Goal: Task Accomplishment & Management: Use online tool/utility

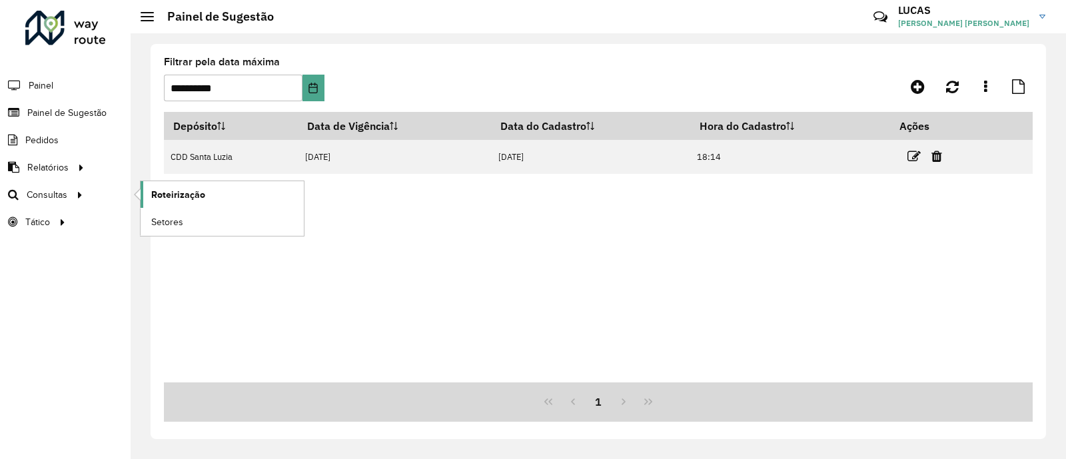
click at [176, 201] on span "Roteirização" at bounding box center [178, 195] width 54 height 14
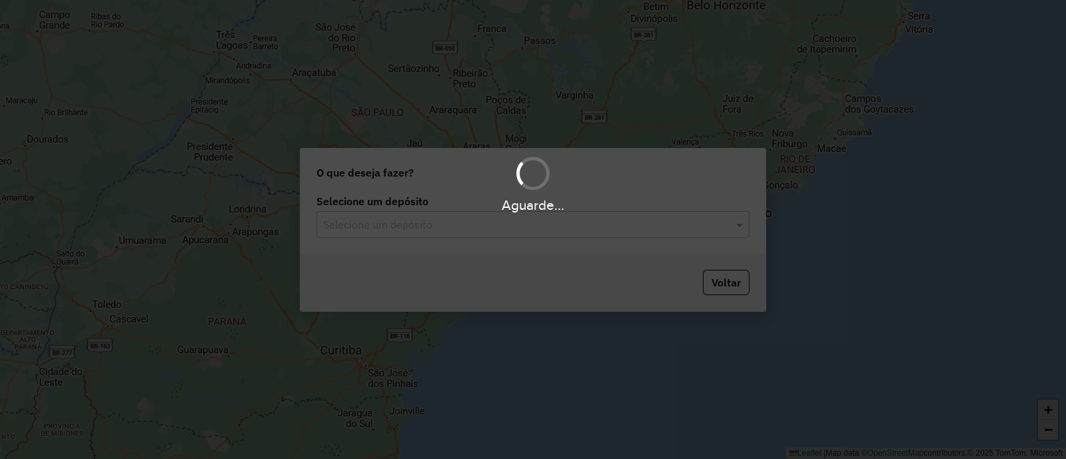
click at [450, 223] on div "Aguarde..." at bounding box center [533, 229] width 1066 height 459
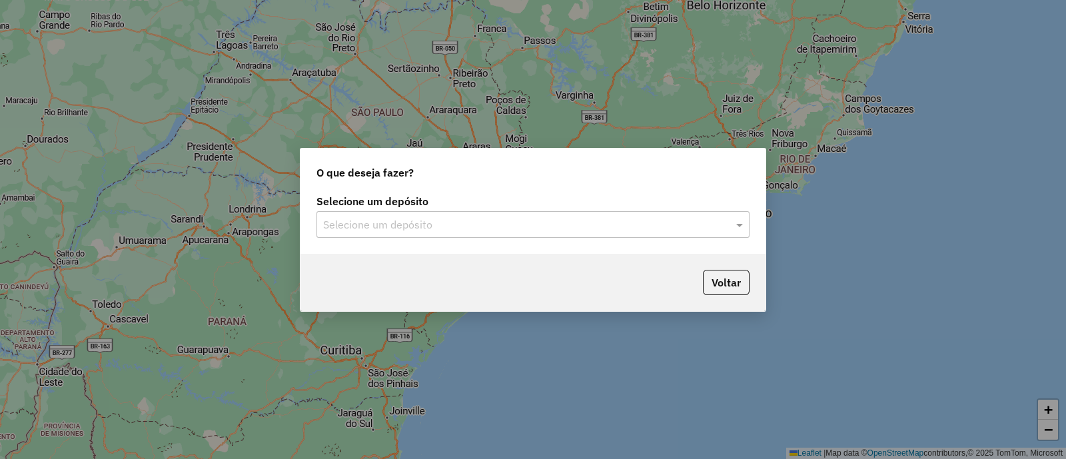
click at [452, 225] on input "text" at bounding box center [519, 225] width 393 height 16
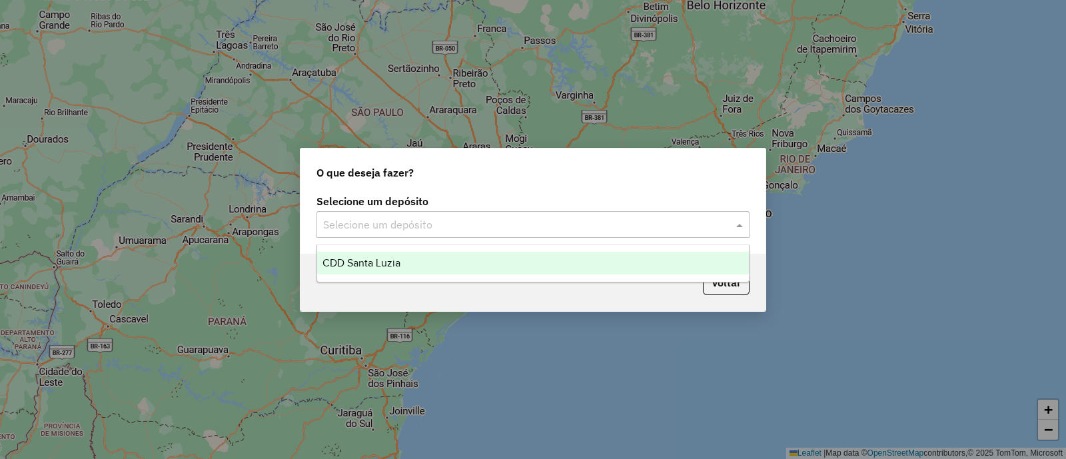
click at [382, 267] on span "CDD Santa Luzia" at bounding box center [361, 262] width 78 height 11
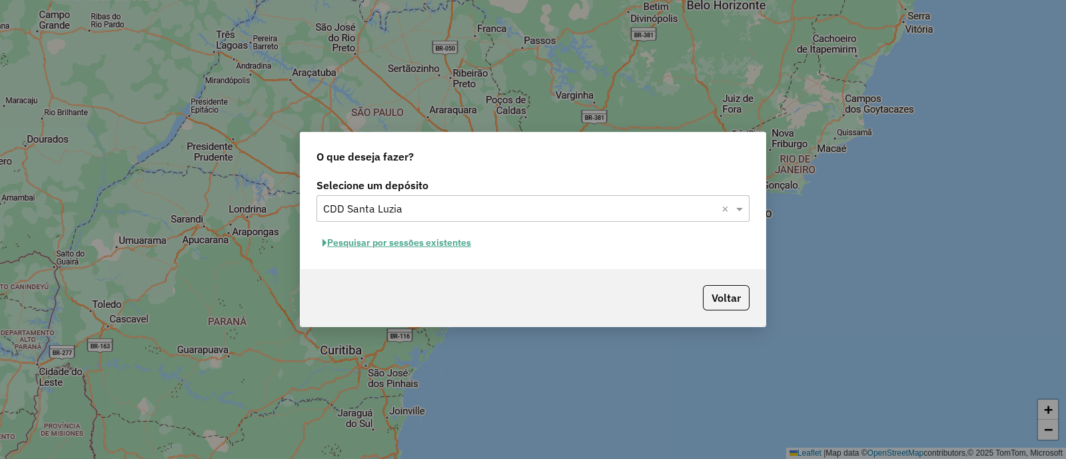
click at [449, 245] on button "Pesquisar por sessões existentes" at bounding box center [396, 243] width 161 height 21
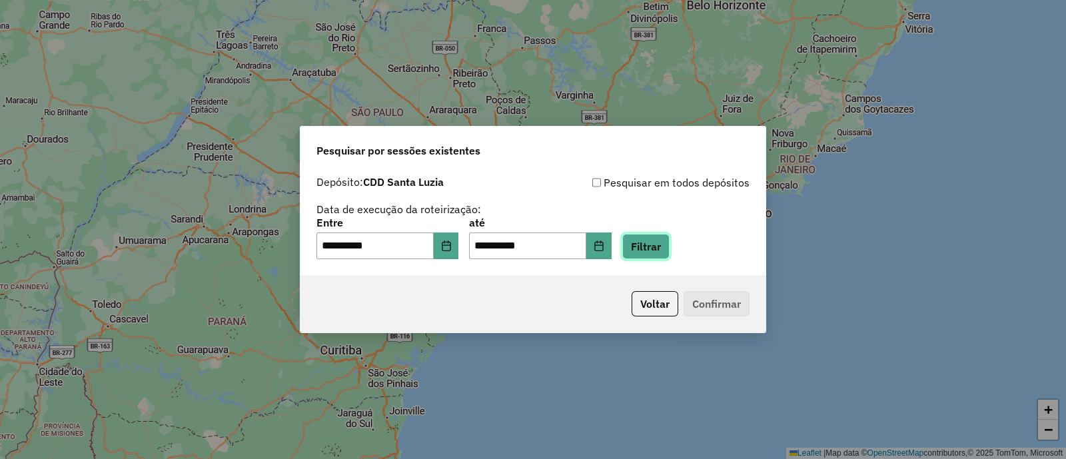
click at [650, 252] on button "Filtrar" at bounding box center [645, 246] width 47 height 25
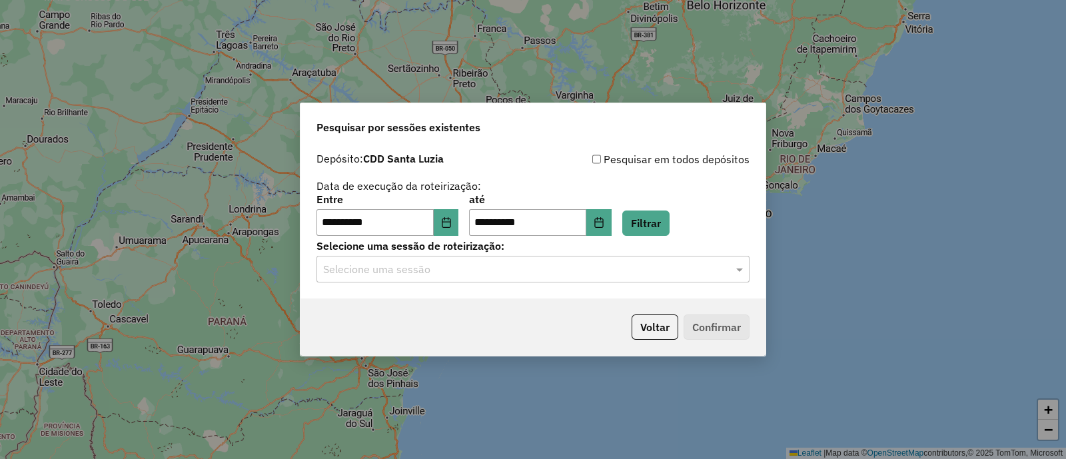
drag, startPoint x: 452, startPoint y: 278, endPoint x: 446, endPoint y: 283, distance: 7.1
click at [451, 278] on div "Selecione uma sessão" at bounding box center [532, 269] width 433 height 27
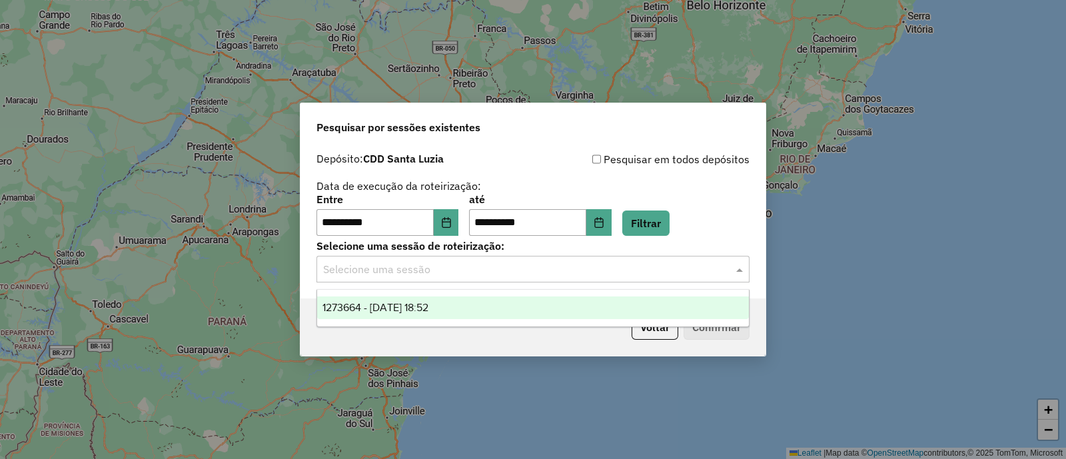
click at [424, 299] on div "1273664 - 11/09/2025 18:52" at bounding box center [533, 307] width 432 height 23
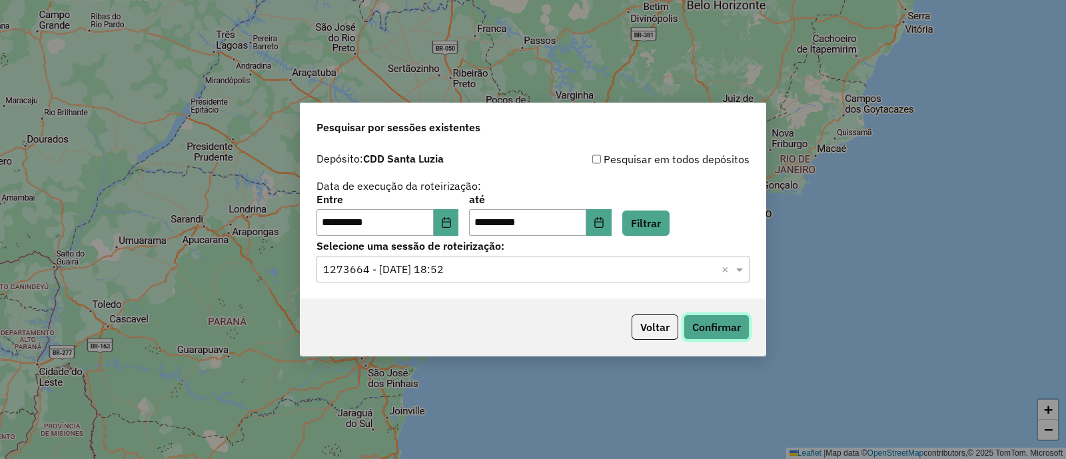
click at [708, 324] on button "Confirmar" at bounding box center [717, 326] width 66 height 25
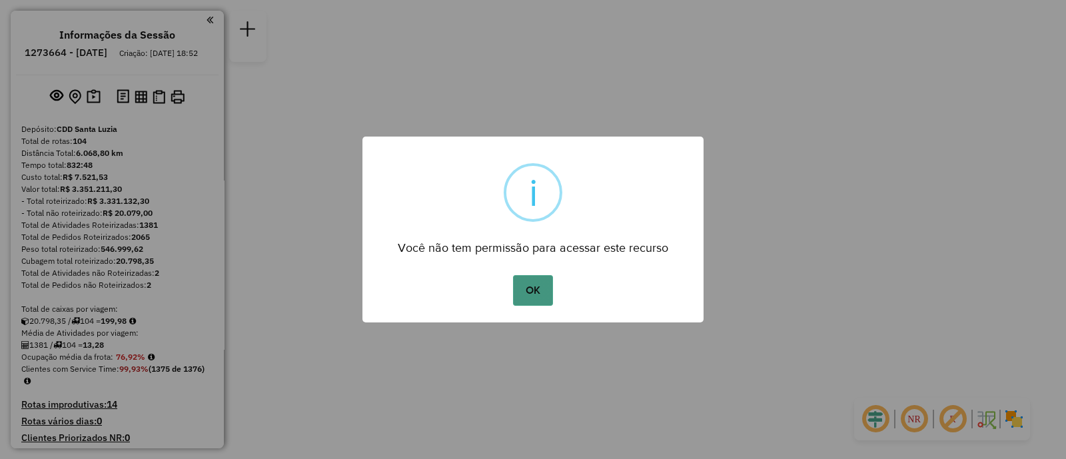
click at [532, 283] on button "OK" at bounding box center [532, 290] width 39 height 31
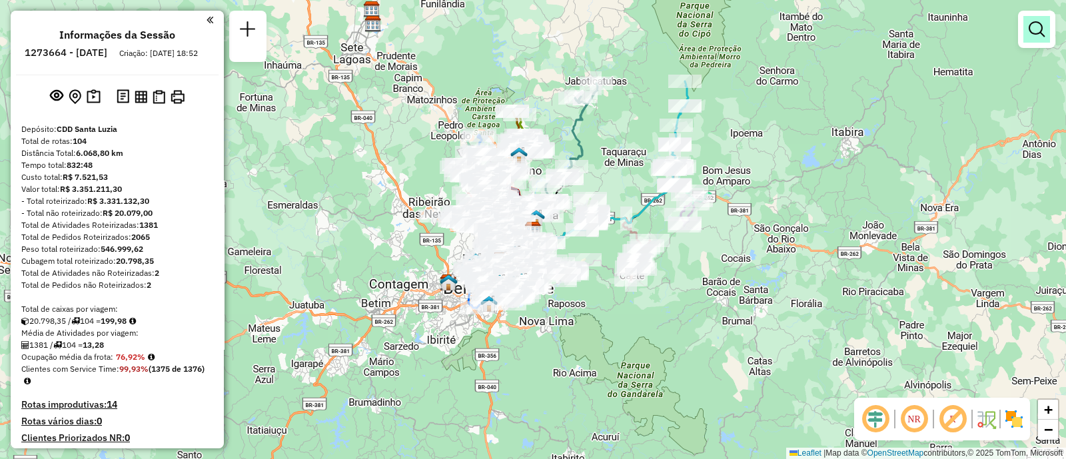
click at [1033, 33] on em at bounding box center [1037, 29] width 16 height 16
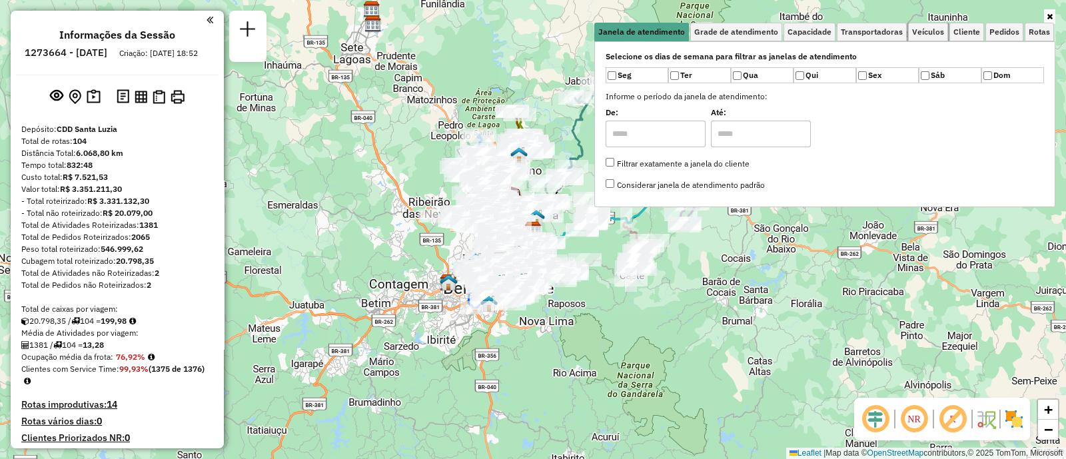
drag, startPoint x: 921, startPoint y: 38, endPoint x: 909, endPoint y: 42, distance: 12.0
click at [921, 38] on link "Veículos" at bounding box center [928, 32] width 40 height 19
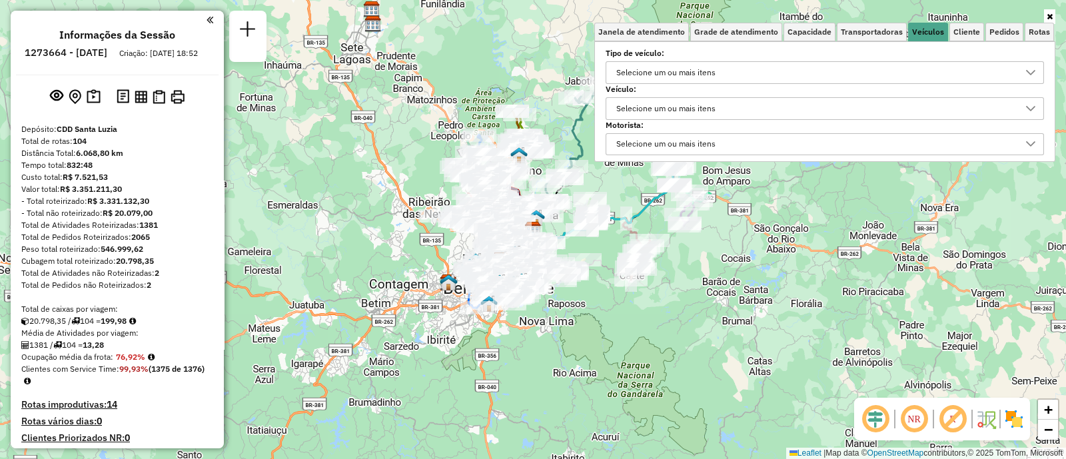
click at [646, 104] on div "Selecione um ou mais itens" at bounding box center [666, 108] width 109 height 21
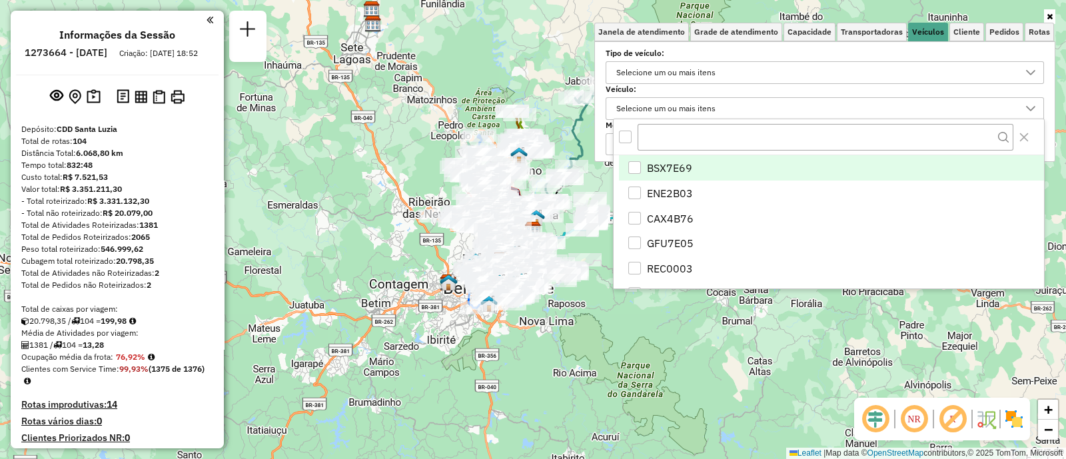
scroll to position [7, 45]
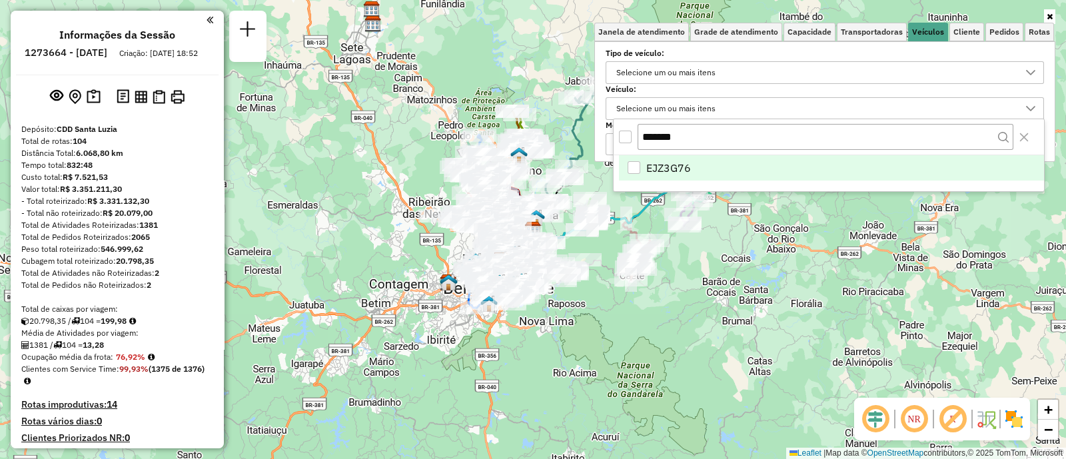
type input "*******"
click at [674, 161] on span "EJZ3G76" at bounding box center [668, 168] width 45 height 16
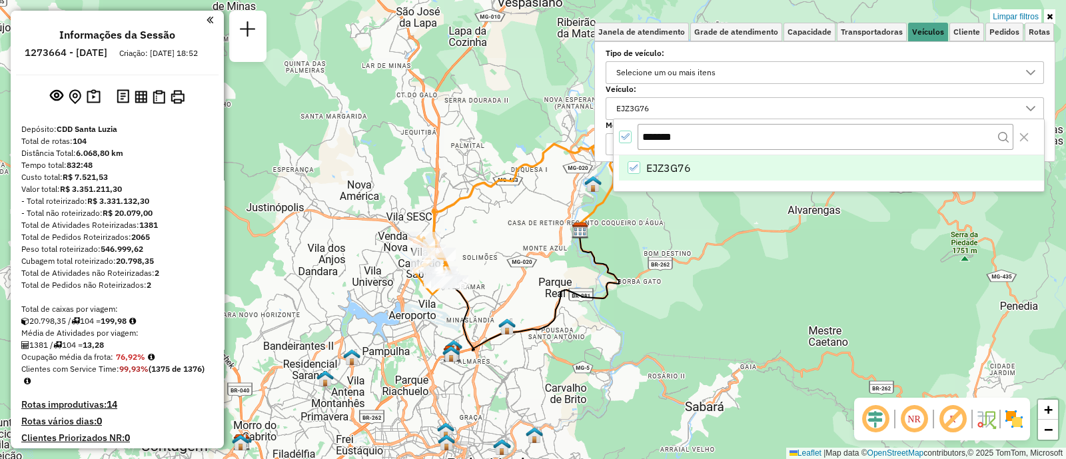
drag, startPoint x: 727, startPoint y: 269, endPoint x: 678, endPoint y: 311, distance: 64.2
click at [678, 311] on div "Limpar filtros Janela de atendimento Grade de atendimento Capacidade Transporta…" at bounding box center [533, 229] width 1066 height 459
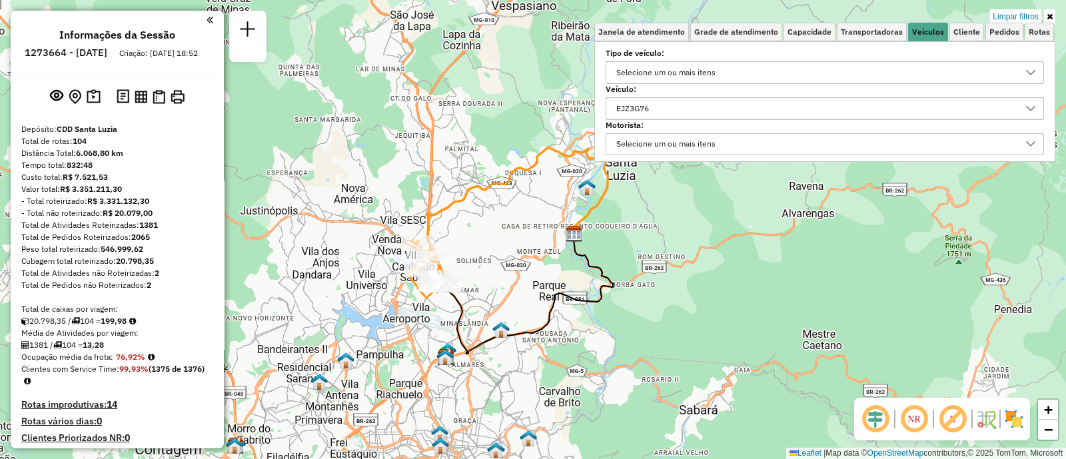
click at [700, 109] on div "EJZ3G76" at bounding box center [815, 108] width 406 height 21
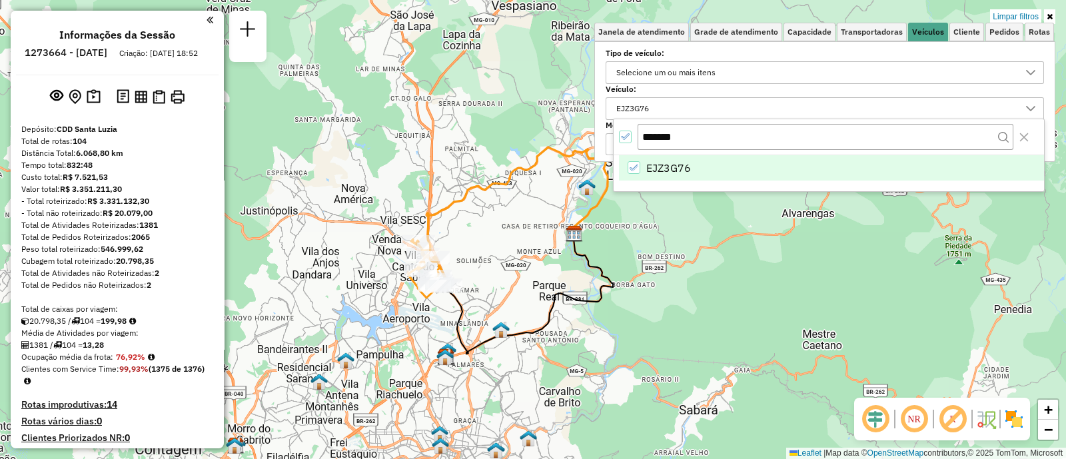
click at [643, 168] on li "EJZ3G76" at bounding box center [831, 167] width 425 height 25
click at [666, 135] on input "*******" at bounding box center [826, 136] width 376 height 25
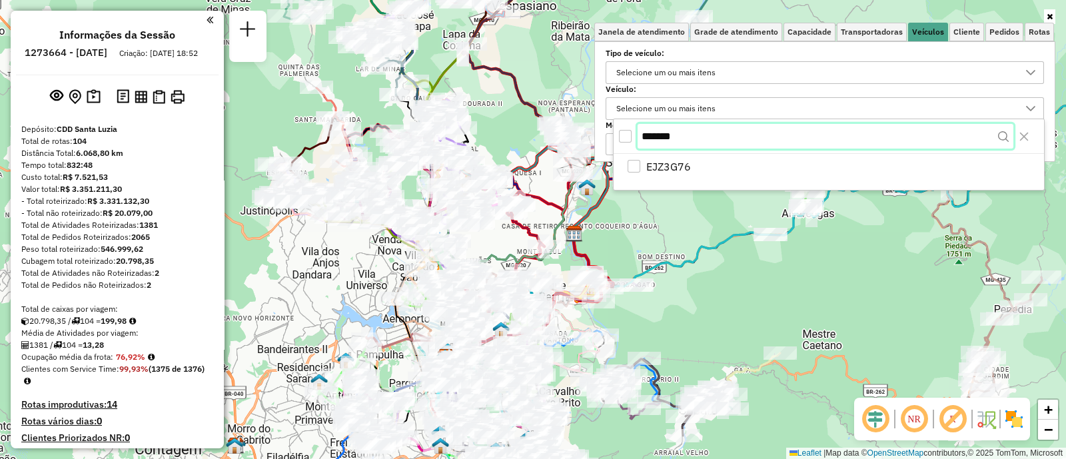
click at [690, 135] on input "*******" at bounding box center [826, 136] width 376 height 25
type input "*"
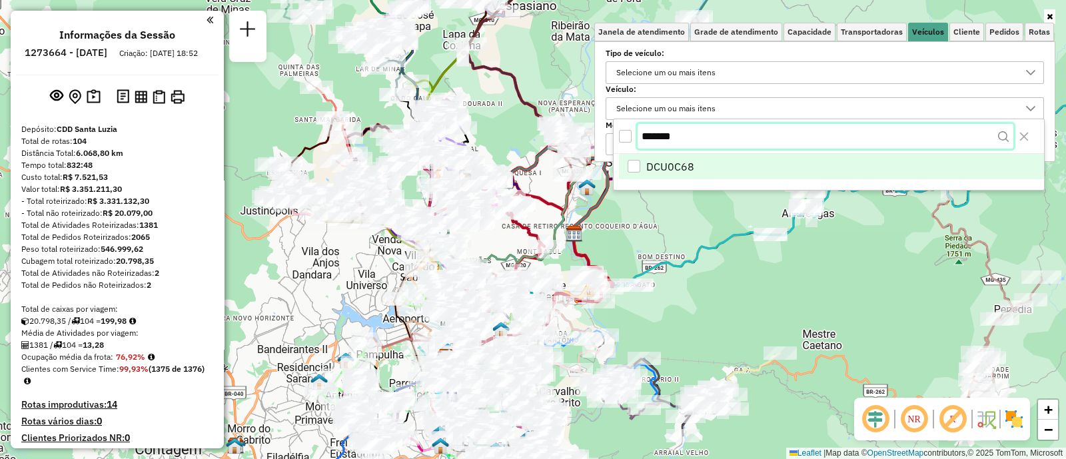
type input "*******"
click at [680, 160] on span "DCU0C68" at bounding box center [670, 168] width 48 height 16
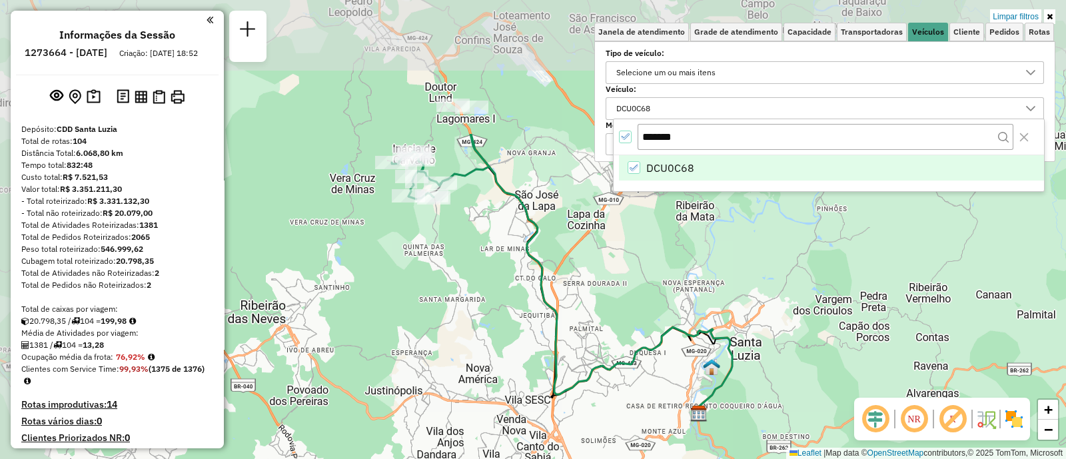
drag, startPoint x: 528, startPoint y: 109, endPoint x: 650, endPoint y: 291, distance: 219.5
click at [650, 291] on div "Limpar filtros Janela de atendimento Grade de atendimento Capacidade Transporta…" at bounding box center [533, 229] width 1066 height 459
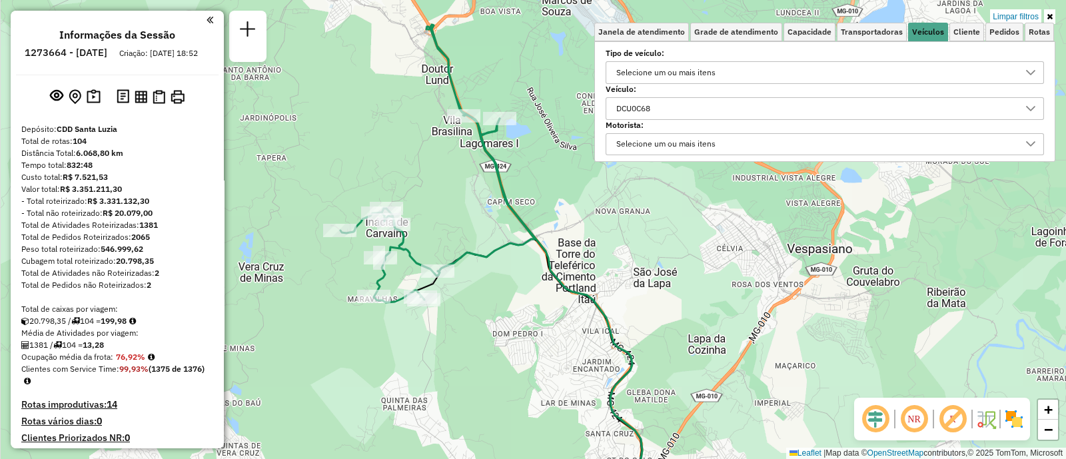
drag, startPoint x: 544, startPoint y: 147, endPoint x: 534, endPoint y: 169, distance: 24.5
click at [534, 169] on div "Limpar filtros Janela de atendimento Grade de atendimento Capacidade Transporta…" at bounding box center [533, 229] width 1066 height 459
